Goal: Check status

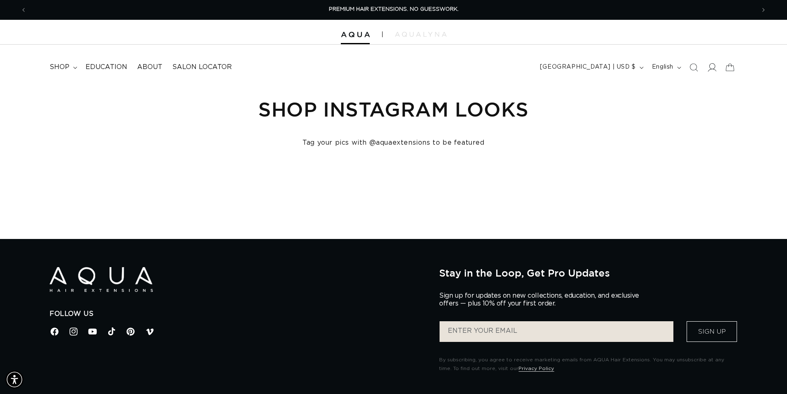
click at [715, 68] on icon at bounding box center [712, 67] width 9 height 8
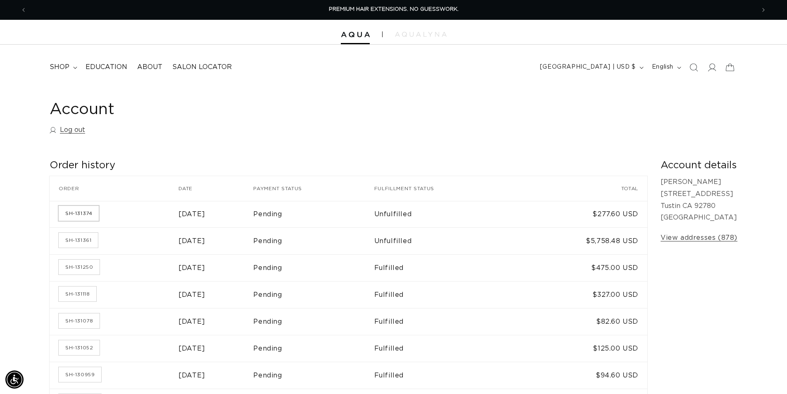
click at [86, 211] on link "SH-131374" at bounding box center [79, 213] width 40 height 15
